Goal: Task Accomplishment & Management: Use online tool/utility

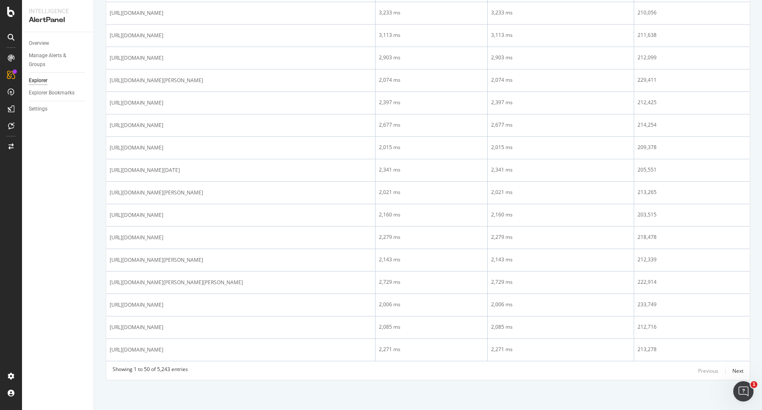
scroll to position [1134, 0]
click at [733, 370] on div "Next" at bounding box center [737, 370] width 11 height 7
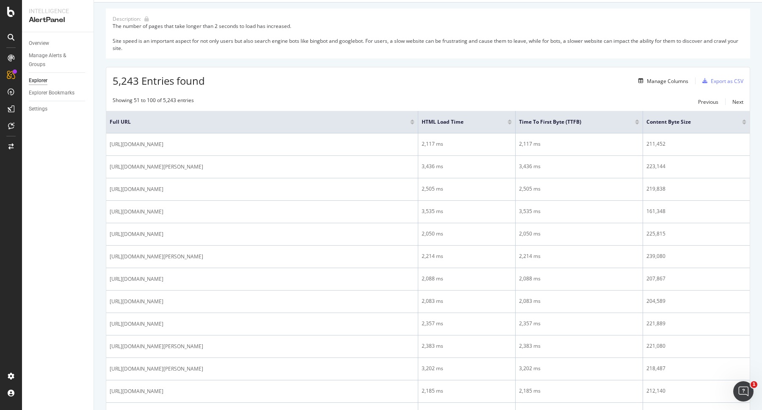
scroll to position [0, 0]
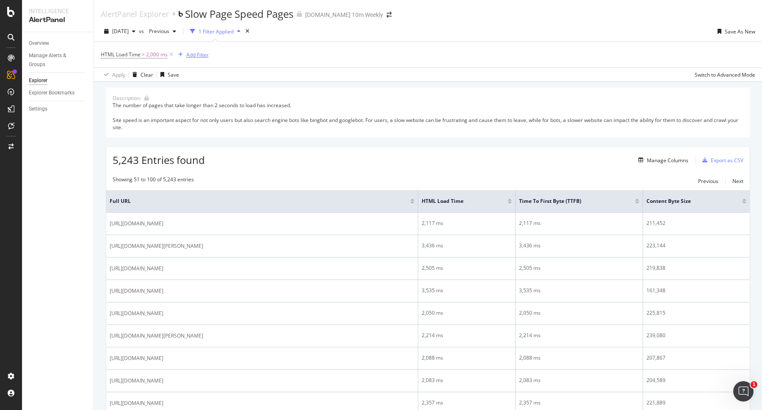
click at [190, 52] on div "Add Filter" at bounding box center [197, 54] width 22 height 7
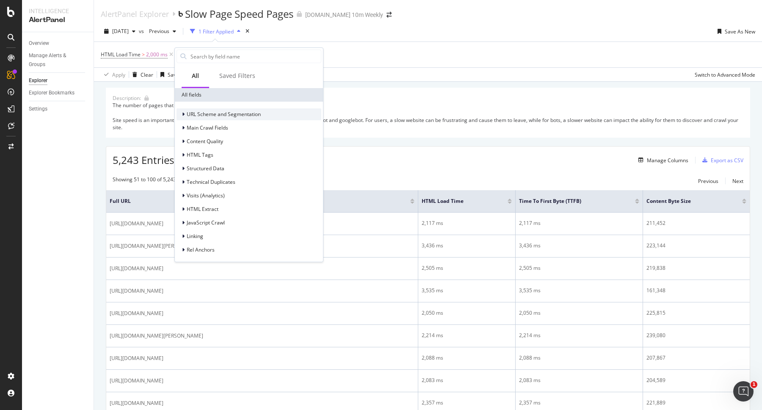
click at [182, 115] on icon at bounding box center [183, 114] width 3 height 5
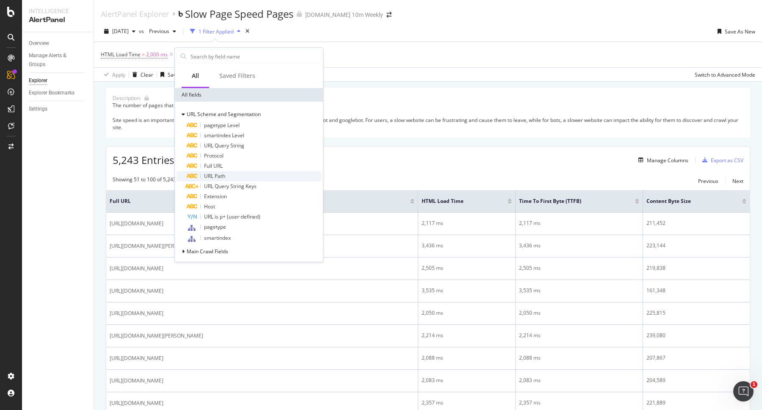
click at [215, 174] on span "URL Path" at bounding box center [214, 175] width 21 height 7
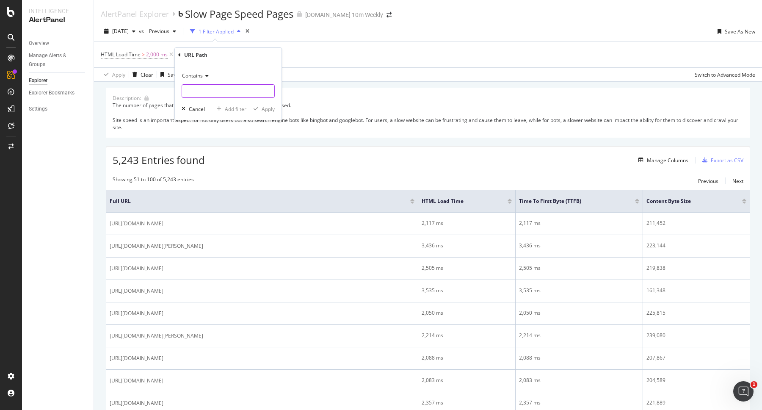
click at [204, 91] on input "text" at bounding box center [228, 91] width 92 height 14
paste input "[DATE],"
click at [220, 86] on input "[DATE]," at bounding box center [222, 91] width 80 height 14
drag, startPoint x: 221, startPoint y: 89, endPoint x: 165, endPoint y: 88, distance: 56.3
click at [165, 88] on body "Intelligence AlertPanel Overview Manage Alerts & Groups Explorer Explorer Bookm…" at bounding box center [381, 205] width 762 height 410
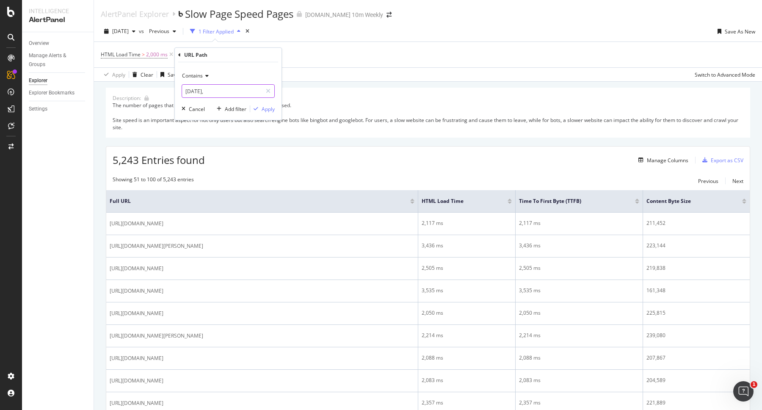
drag, startPoint x: 220, startPoint y: 90, endPoint x: 182, endPoint y: 87, distance: 38.2
click at [182, 87] on input "[DATE]," at bounding box center [222, 91] width 80 height 14
paste input "html-sitemap"
type input "html-sitemap"
click at [269, 108] on div "Apply" at bounding box center [268, 108] width 13 height 7
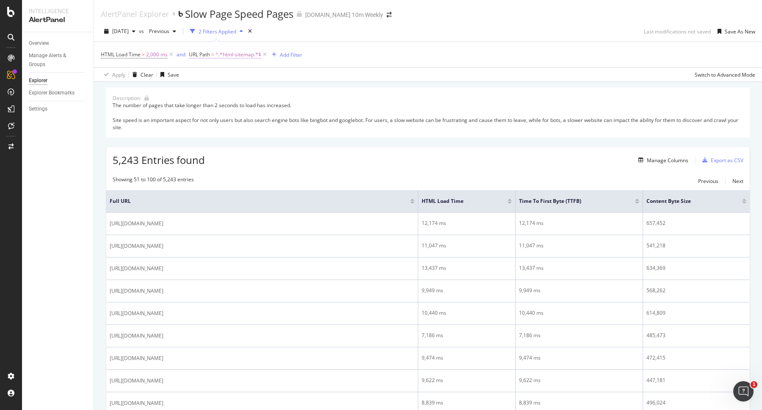
click at [251, 55] on span "^.*html-sitemap.*$" at bounding box center [238, 55] width 46 height 12
click at [236, 90] on input "html-sitemap" at bounding box center [236, 90] width 80 height 14
type input "/html-sitemap/"
click at [273, 111] on div "Apply" at bounding box center [277, 108] width 25 height 8
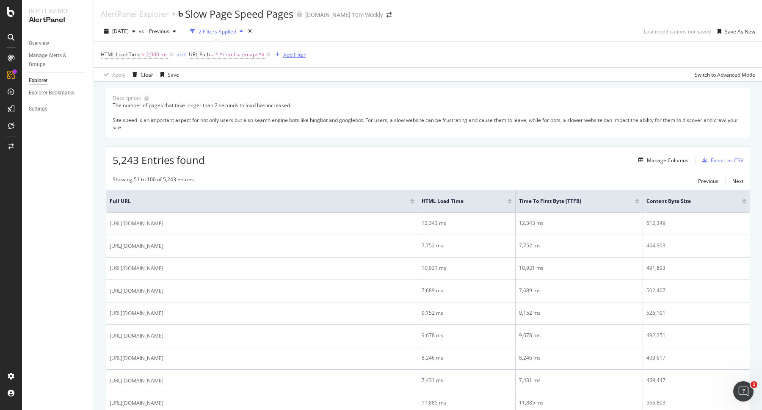
click at [290, 55] on div "Add Filter" at bounding box center [294, 54] width 22 height 7
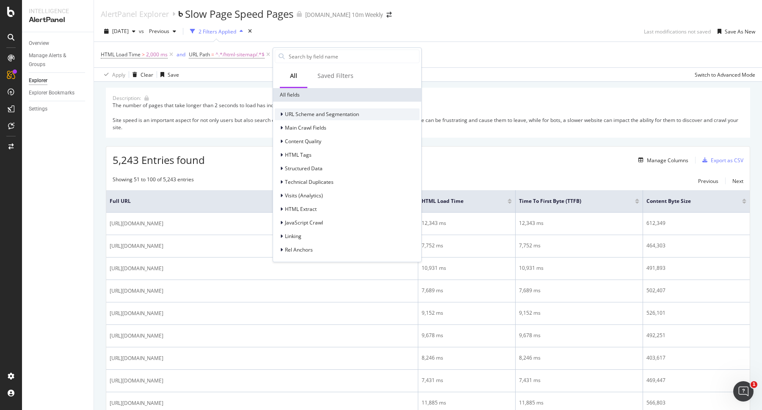
click at [303, 118] on span "URL Scheme and Segmentation" at bounding box center [322, 113] width 74 height 7
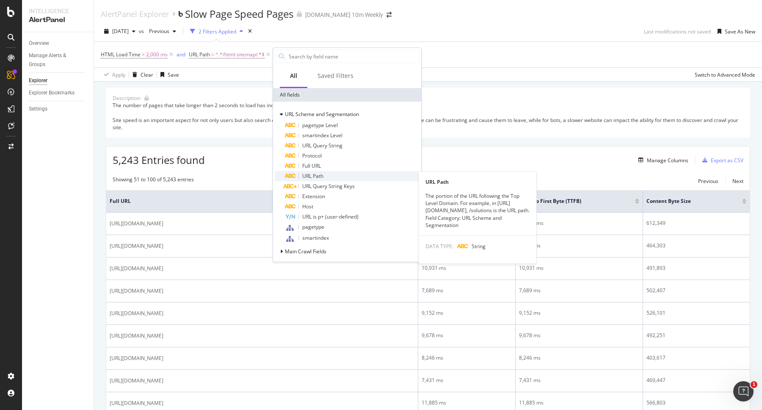
click at [314, 174] on span "URL Path" at bounding box center [312, 175] width 21 height 7
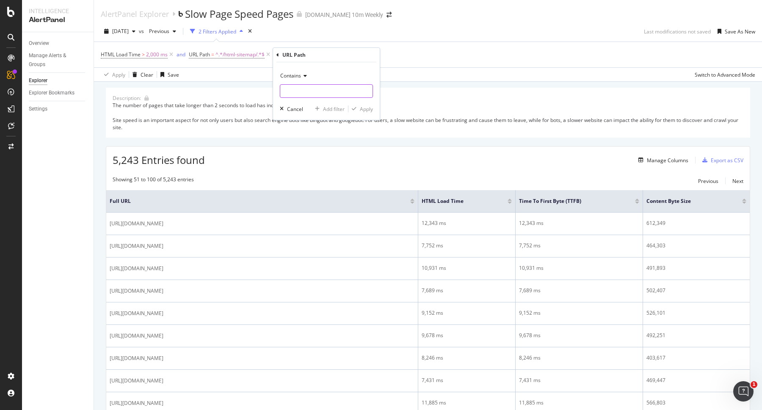
click at [293, 87] on input "text" at bounding box center [326, 91] width 92 height 14
type input ","
click at [361, 108] on div "Apply" at bounding box center [366, 108] width 13 height 7
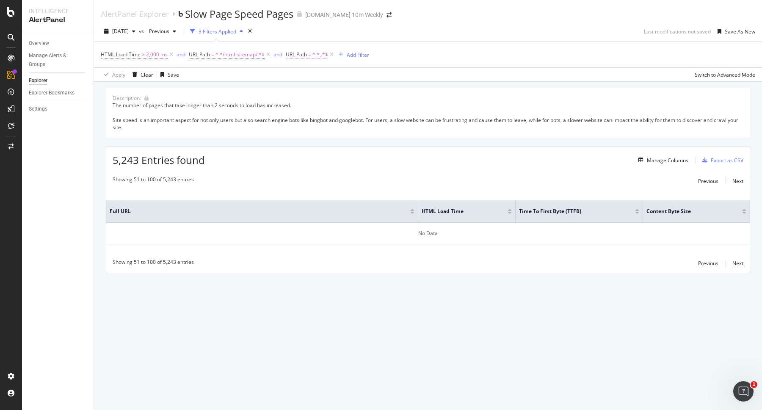
click at [323, 52] on span "^.*,.*$" at bounding box center [320, 55] width 16 height 12
click at [382, 88] on icon at bounding box center [380, 90] width 5 height 6
click at [301, 108] on div "Cancel" at bounding box center [309, 107] width 16 height 7
click at [333, 55] on icon at bounding box center [331, 54] width 7 height 8
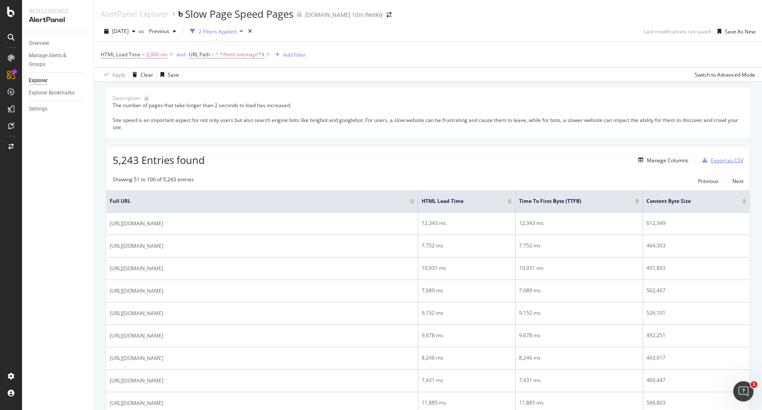
click at [711, 157] on div "Export as CSV" at bounding box center [727, 160] width 33 height 7
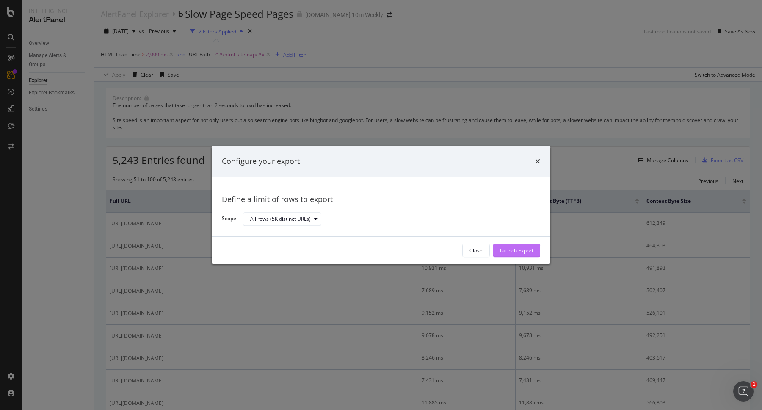
click at [522, 251] on div "Launch Export" at bounding box center [516, 250] width 33 height 7
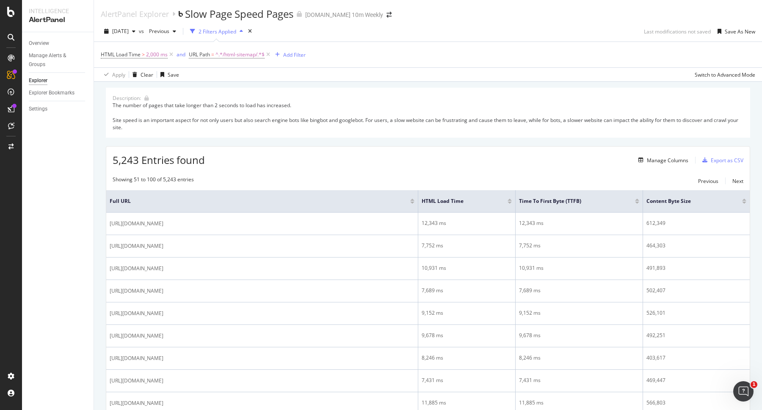
click at [211, 108] on div "The number of pages that take longer than 2 seconds to load has increased. Site…" at bounding box center [428, 116] width 631 height 29
click at [226, 105] on div "The number of pages that take longer than 2 seconds to load has increased. Site…" at bounding box center [428, 116] width 631 height 29
click at [268, 54] on icon at bounding box center [268, 54] width 7 height 8
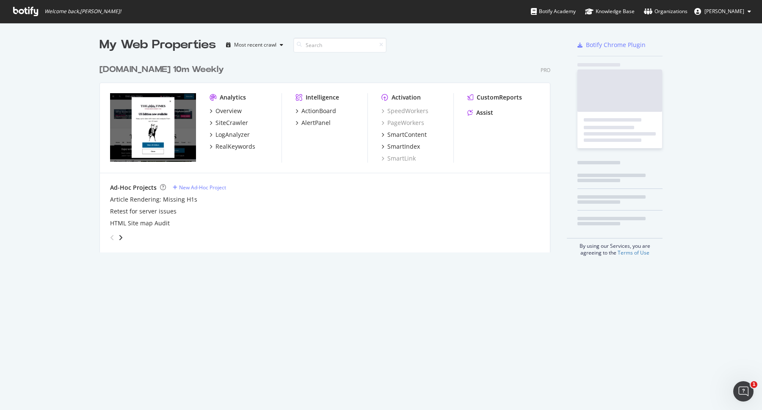
scroll to position [193, 451]
